Goal: Complete application form: Complete application form

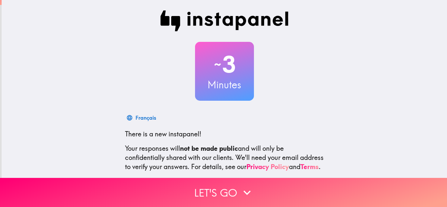
click at [66, 152] on div "~ 3 Minutes Français There is a new instapanel! Your responses will not be made…" at bounding box center [224, 119] width 445 height 238
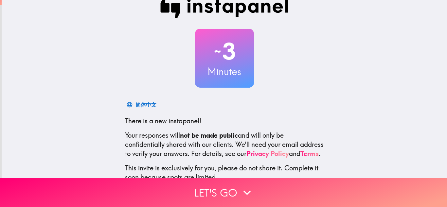
scroll to position [39, 0]
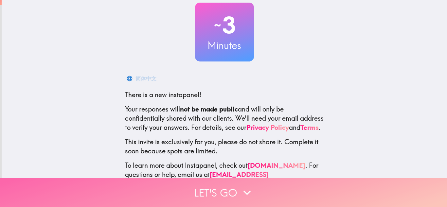
click at [227, 190] on button "Let's go" at bounding box center [223, 192] width 447 height 29
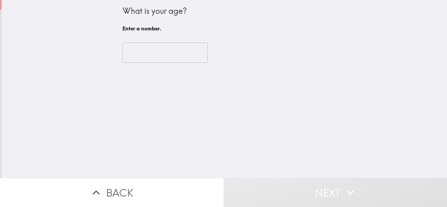
scroll to position [0, 0]
click at [139, 52] on input "number" at bounding box center [164, 52] width 85 height 20
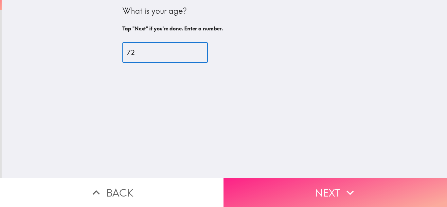
type input "72"
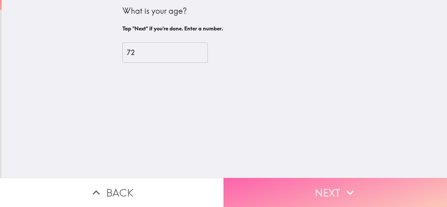
click at [277, 195] on button "Next" at bounding box center [334, 192] width 223 height 29
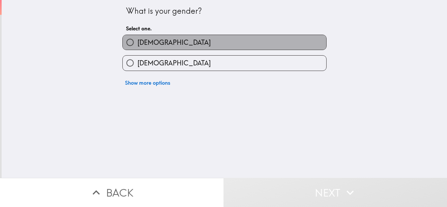
click at [158, 38] on label "[DEMOGRAPHIC_DATA]" at bounding box center [224, 42] width 203 height 15
click at [137, 38] on input "[DEMOGRAPHIC_DATA]" at bounding box center [130, 42] width 15 height 15
radio input "true"
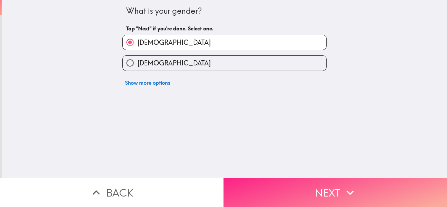
click at [328, 179] on button "Next" at bounding box center [334, 192] width 223 height 29
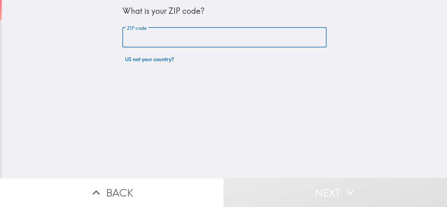
click at [177, 33] on input "ZIP code" at bounding box center [224, 37] width 204 height 20
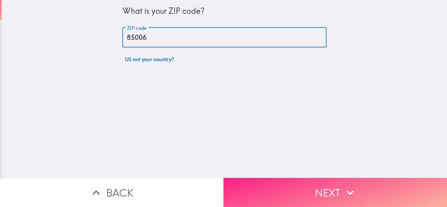
type input "85006"
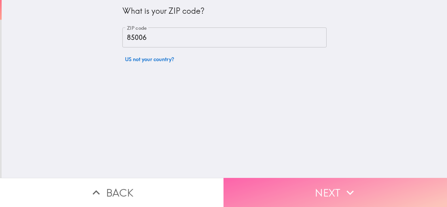
click at [263, 200] on button "Next" at bounding box center [334, 192] width 223 height 29
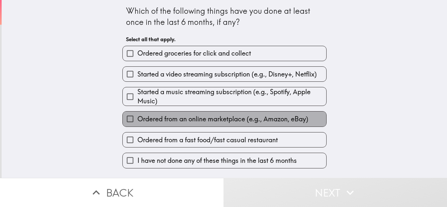
click at [238, 115] on span "Ordered from an online marketplace (e.g., Amazon, eBay)" at bounding box center [222, 118] width 171 height 9
click at [137, 115] on input "Ordered from an online marketplace (e.g., Amazon, eBay)" at bounding box center [130, 118] width 15 height 15
checkbox input "true"
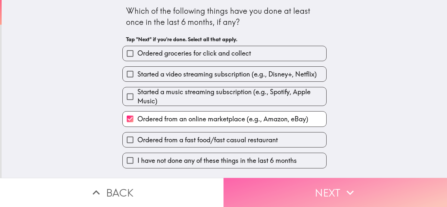
click at [341, 194] on button "Next" at bounding box center [334, 192] width 223 height 29
